Goal: Information Seeking & Learning: Learn about a topic

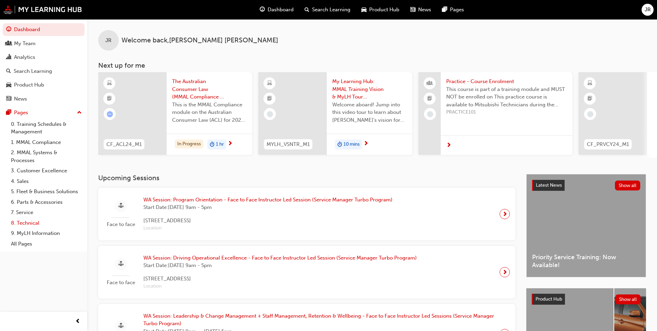
click at [29, 223] on link "8. Technical" at bounding box center [46, 223] width 76 height 11
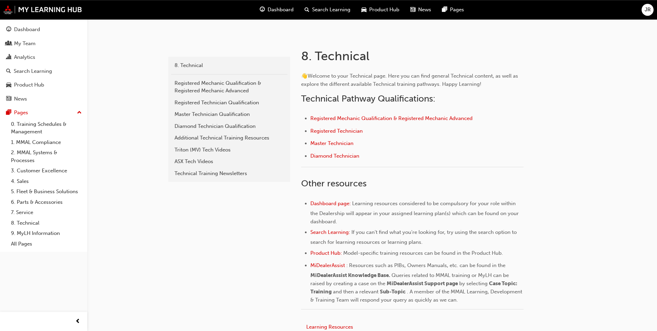
scroll to position [105, 0]
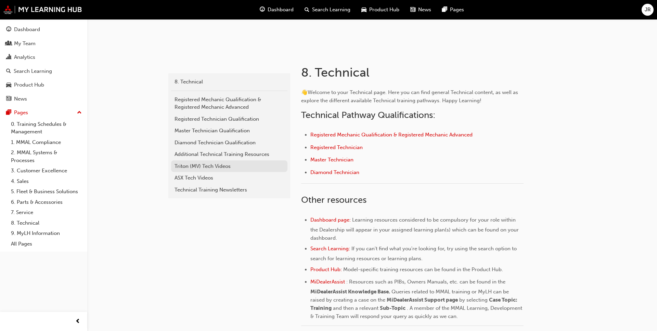
click at [199, 165] on div "Triton (MV) Tech Videos" at bounding box center [228, 166] width 109 height 8
